Goal: Information Seeking & Learning: Find specific fact

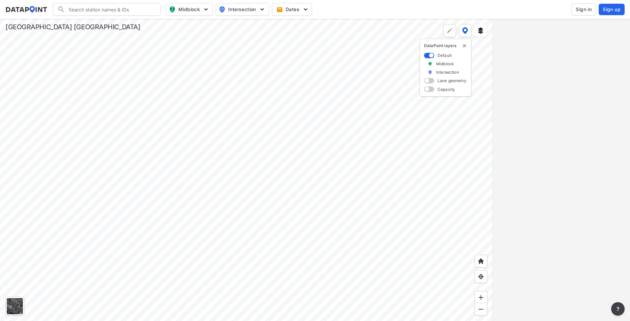
click at [594, 7] on button "Sign in" at bounding box center [583, 9] width 25 height 12
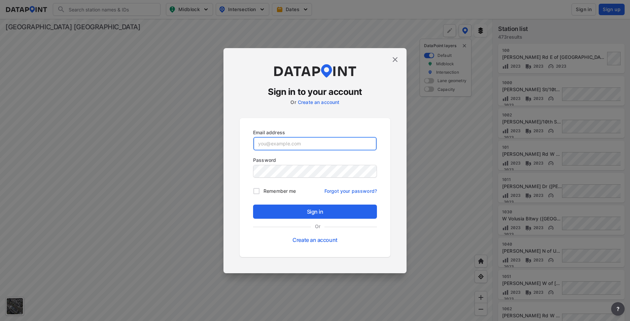
type input "[EMAIL_ADDRESS][DOMAIN_NAME]"
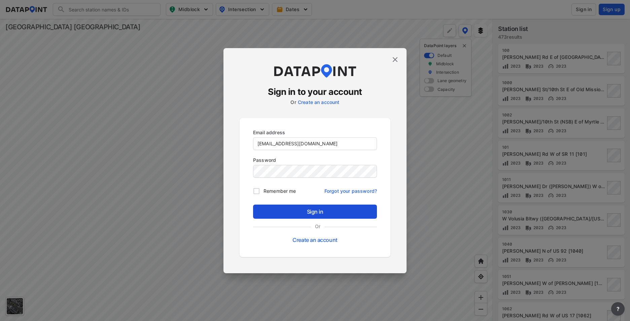
click at [322, 205] on button "Sign in" at bounding box center [315, 212] width 124 height 14
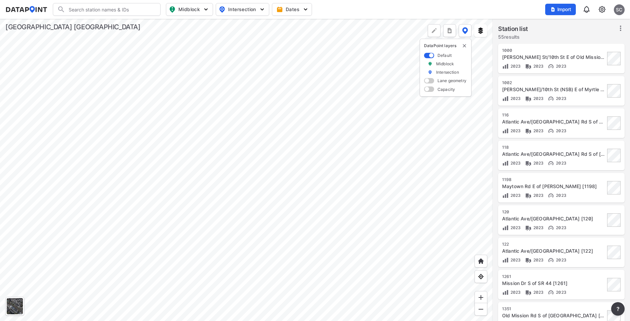
click at [293, 147] on div at bounding box center [246, 170] width 493 height 302
click at [389, 310] on div at bounding box center [246, 170] width 493 height 302
click at [322, 179] on div at bounding box center [246, 170] width 493 height 302
click at [301, 172] on div at bounding box center [246, 170] width 493 height 302
click at [277, 62] on div at bounding box center [246, 170] width 493 height 302
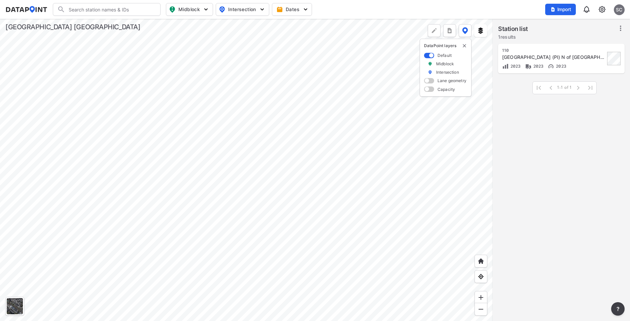
click at [314, 112] on div at bounding box center [246, 170] width 493 height 302
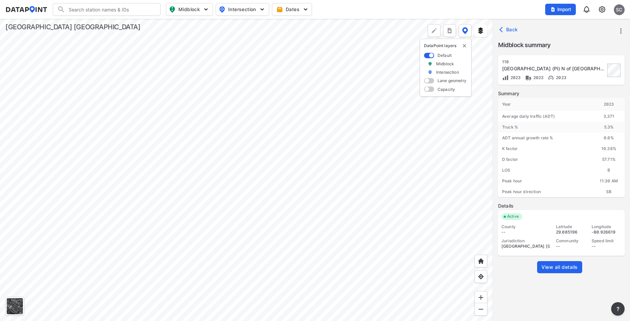
click at [560, 264] on span "View all details" at bounding box center [559, 267] width 36 height 7
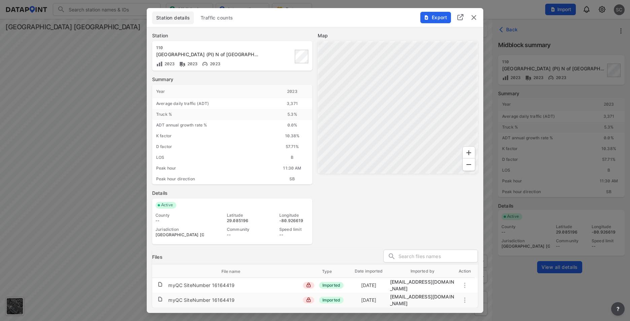
click at [210, 24] on button "Traffic counts" at bounding box center [216, 17] width 41 height 13
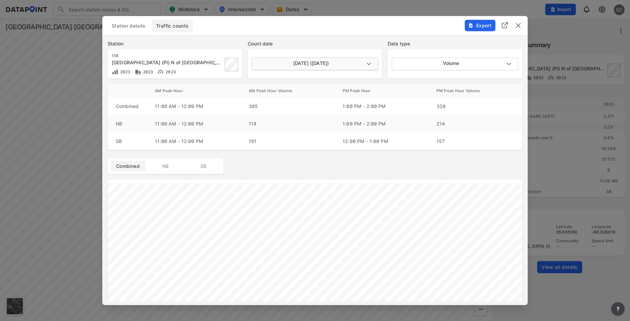
click at [343, 62] on body "Search Please enter a search term. Midblock Intersection Dates Import SC Import…" at bounding box center [315, 160] width 630 height 321
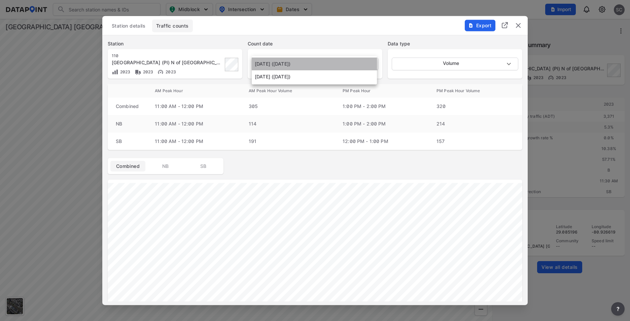
click at [343, 62] on li "[DATE] ([DATE])" at bounding box center [314, 64] width 125 height 13
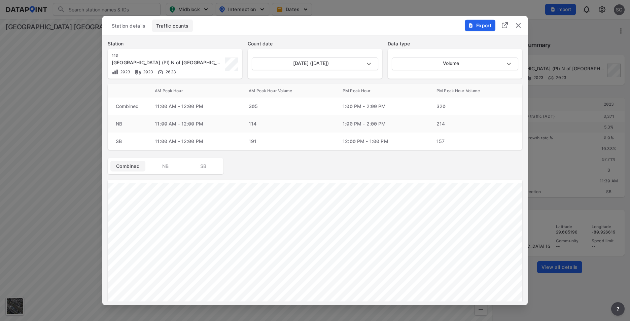
click at [335, 31] on div "Station details Traffic counts" at bounding box center [315, 26] width 414 height 13
click at [517, 24] on img "delete" at bounding box center [518, 26] width 8 height 8
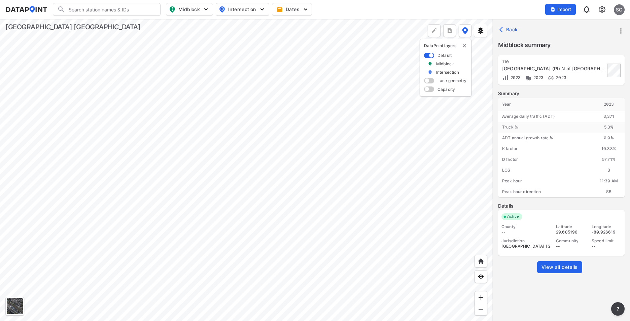
click at [333, 224] on div at bounding box center [246, 170] width 493 height 302
click at [291, 134] on div at bounding box center [246, 170] width 493 height 302
click at [278, 52] on div at bounding box center [246, 170] width 493 height 302
